Goal: Task Accomplishment & Management: Manage account settings

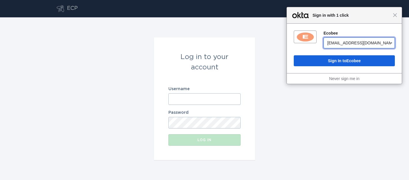
click at [335, 44] on select "[EMAIL_ADDRESS][DOMAIN_NAME] [EMAIL_ADDRESS][DOMAIN_NAME] [EMAIL_ADDRESS][DOMAI…" at bounding box center [358, 43] width 71 height 11
select select "0ua1wt19oipOr4PAc0h8"
click at [323, 38] on select "[EMAIL_ADDRESS][DOMAIN_NAME] [EMAIL_ADDRESS][DOMAIN_NAME] [EMAIL_ADDRESS][DOMAI…" at bounding box center [358, 43] width 71 height 11
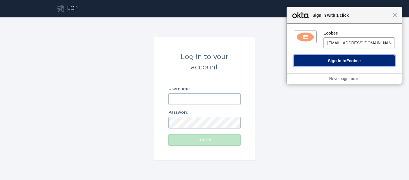
click at [334, 56] on button "Sign In to Ecobee" at bounding box center [343, 60] width 101 height 11
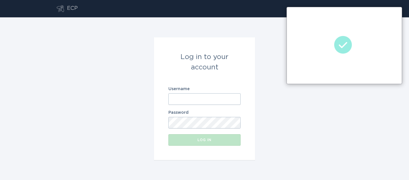
type input "[EMAIL_ADDRESS][DOMAIN_NAME]"
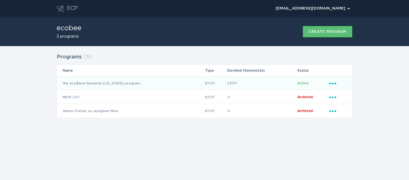
click at [336, 83] on icon "Ellipsis" at bounding box center [333, 82] width 8 height 5
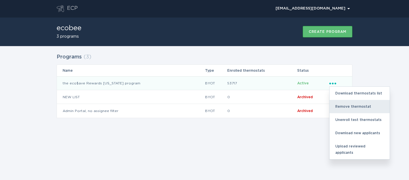
click at [342, 108] on div "Remove thermostat" at bounding box center [359, 106] width 60 height 13
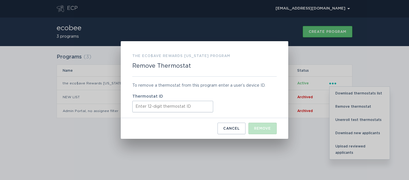
paste input "412892668217"
type input "412892668217"
click at [264, 129] on div "Remove" at bounding box center [262, 128] width 17 height 3
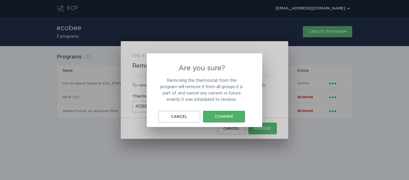
click at [221, 120] on button "Confirm" at bounding box center [224, 117] width 42 height 12
